Goal: Task Accomplishment & Management: Use online tool/utility

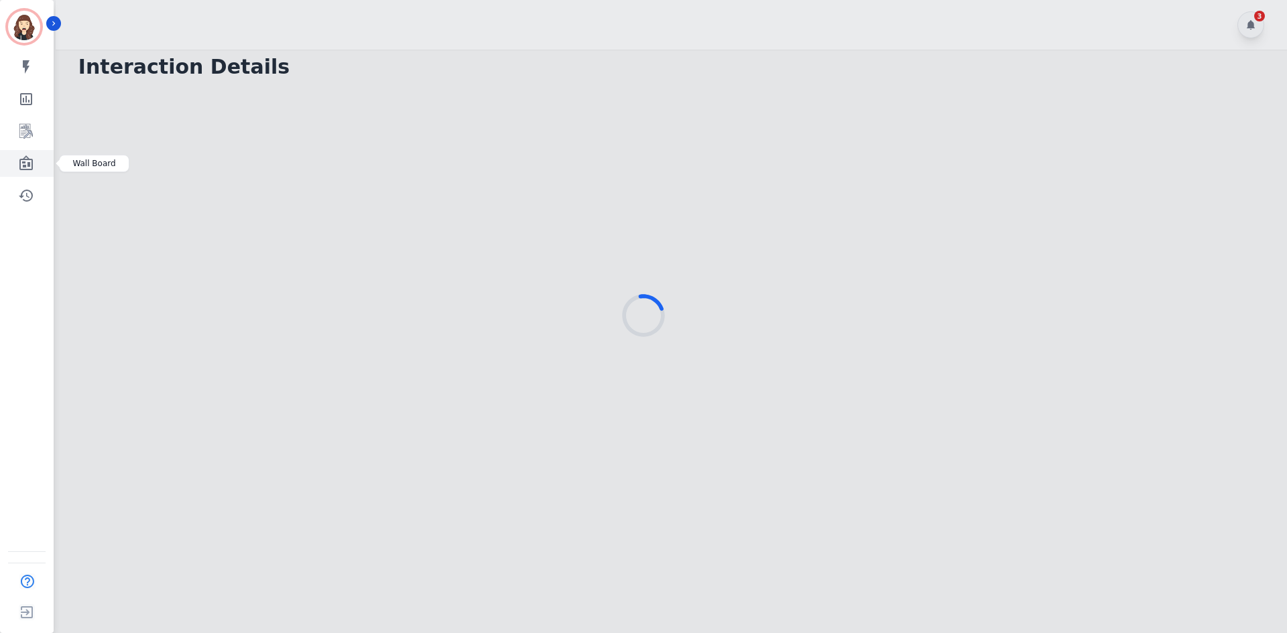
click at [34, 159] on icon "Sidebar" at bounding box center [26, 163] width 16 height 16
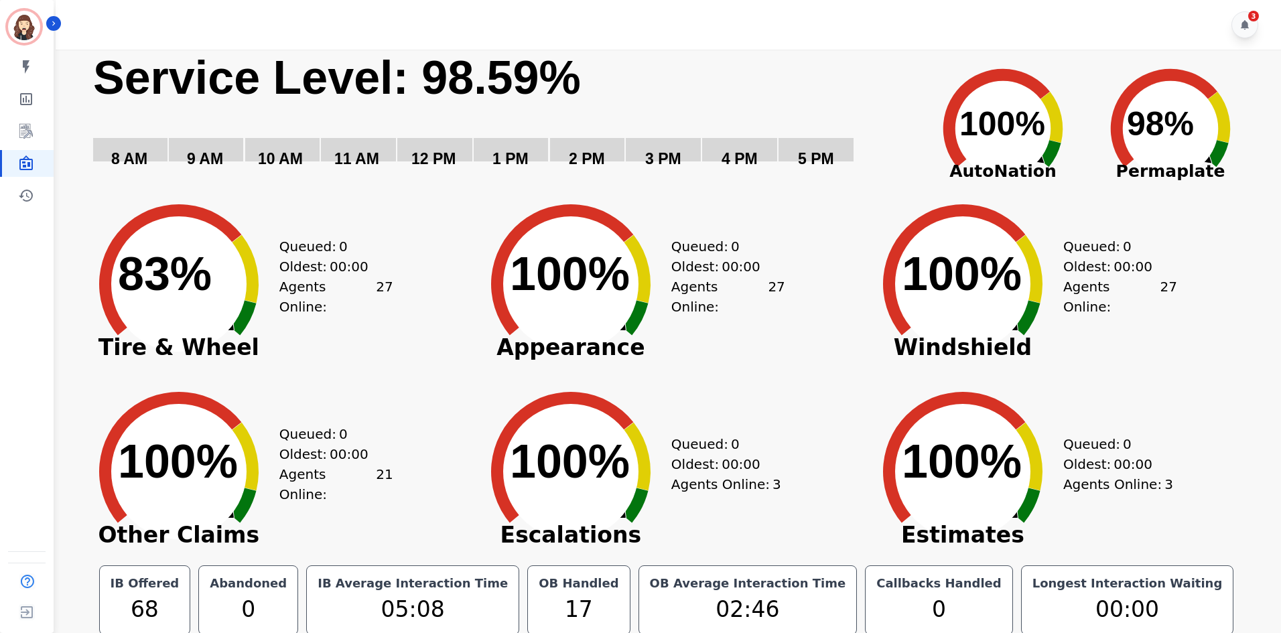
click at [29, 117] on div "My skills My Metrics Interaction Mining Wall Board Coaching History" at bounding box center [27, 131] width 54 height 155
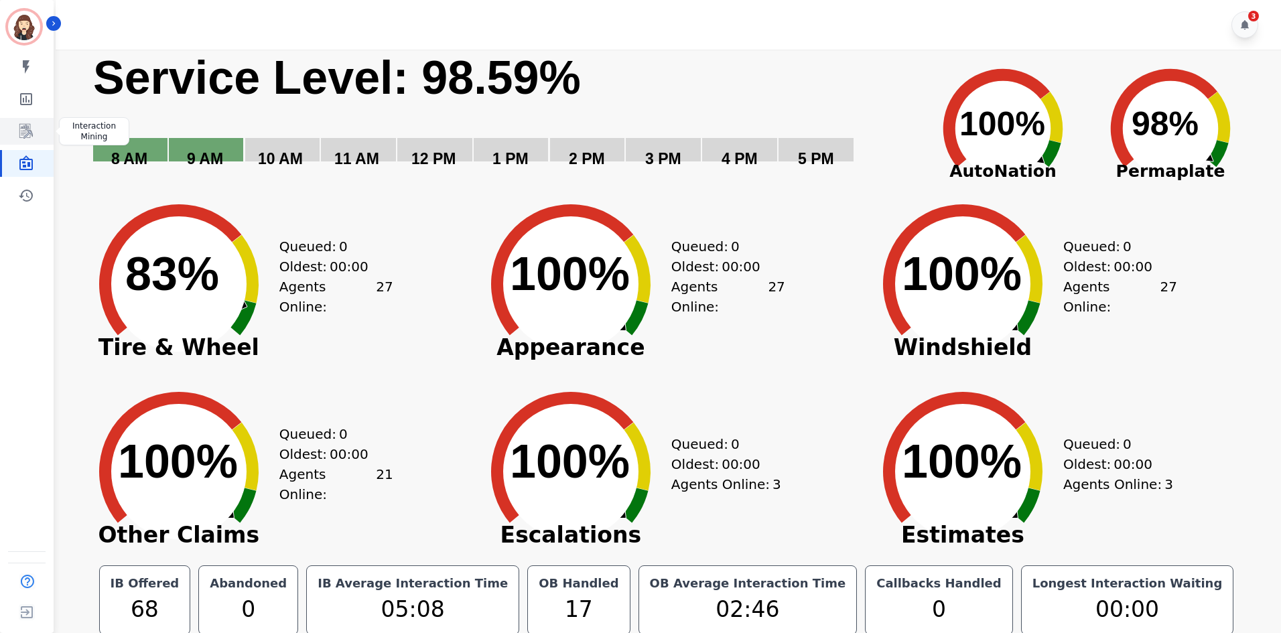
click at [29, 128] on icon "Sidebar" at bounding box center [26, 131] width 16 height 16
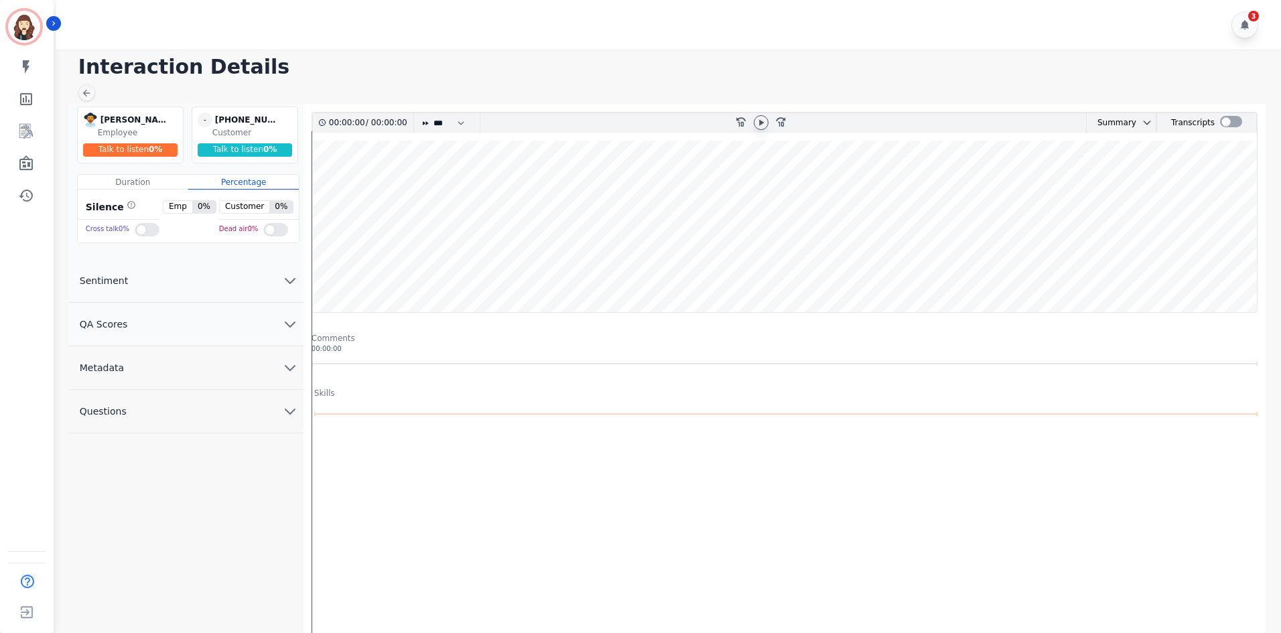
click at [765, 123] on icon at bounding box center [761, 122] width 11 height 11
click at [1247, 19] on div "3" at bounding box center [1245, 24] width 27 height 27
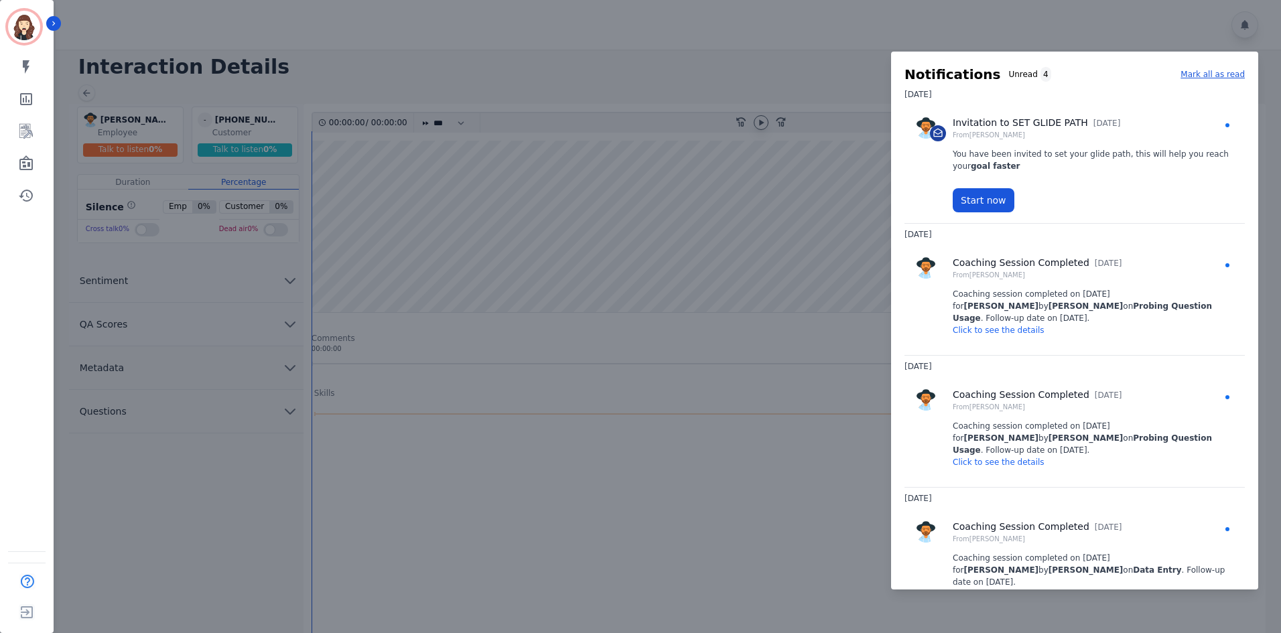
click at [120, 271] on div at bounding box center [640, 316] width 1281 height 633
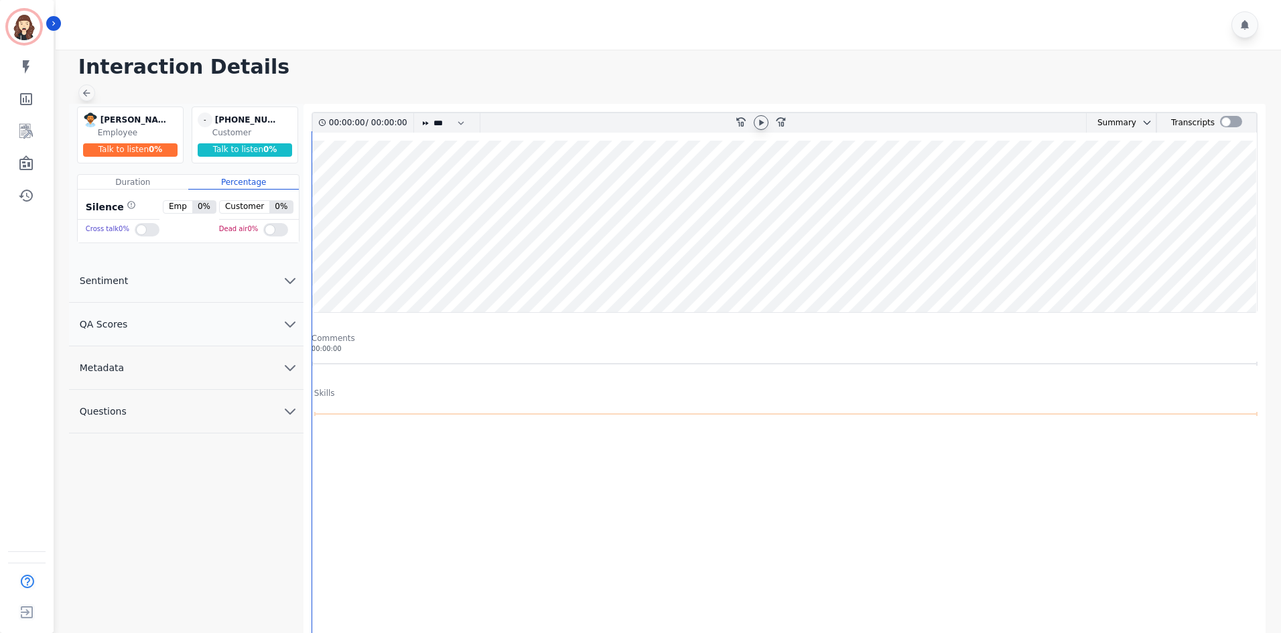
click at [88, 86] on div at bounding box center [86, 92] width 17 height 17
